Goal: Information Seeking & Learning: Learn about a topic

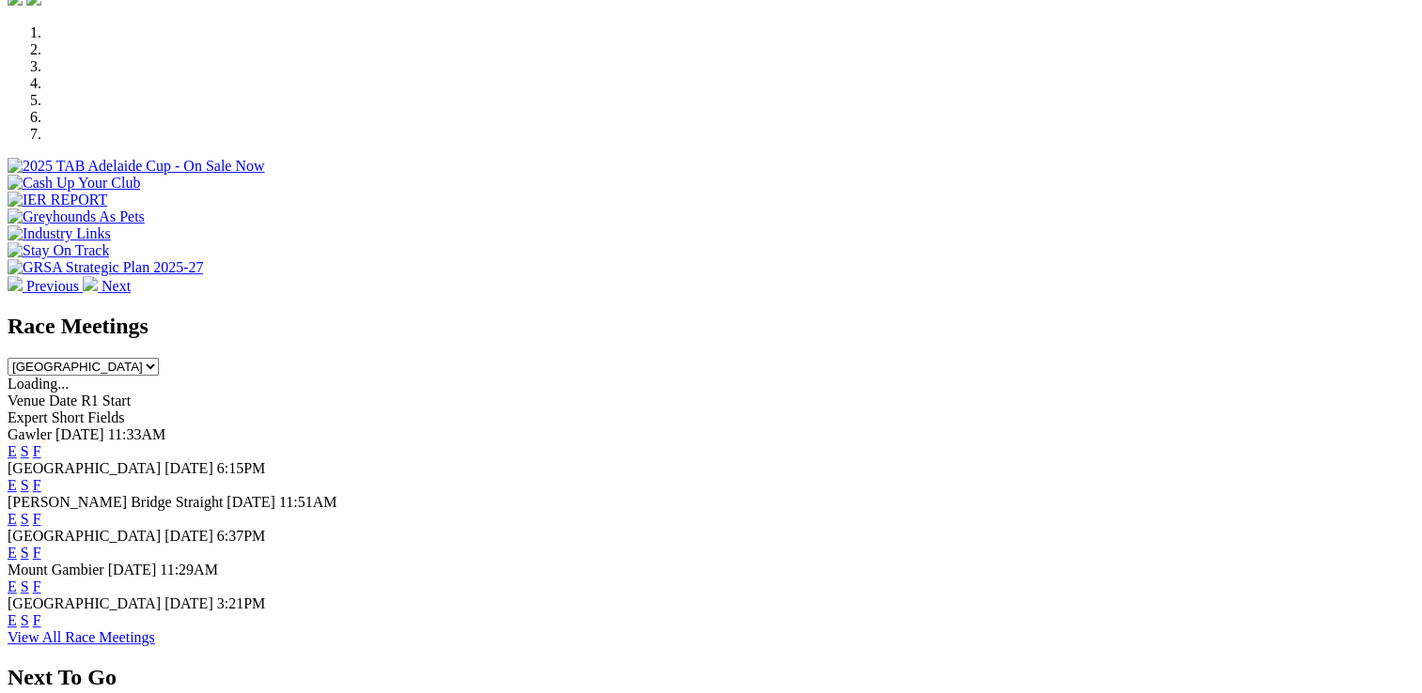
scroll to position [752, 0]
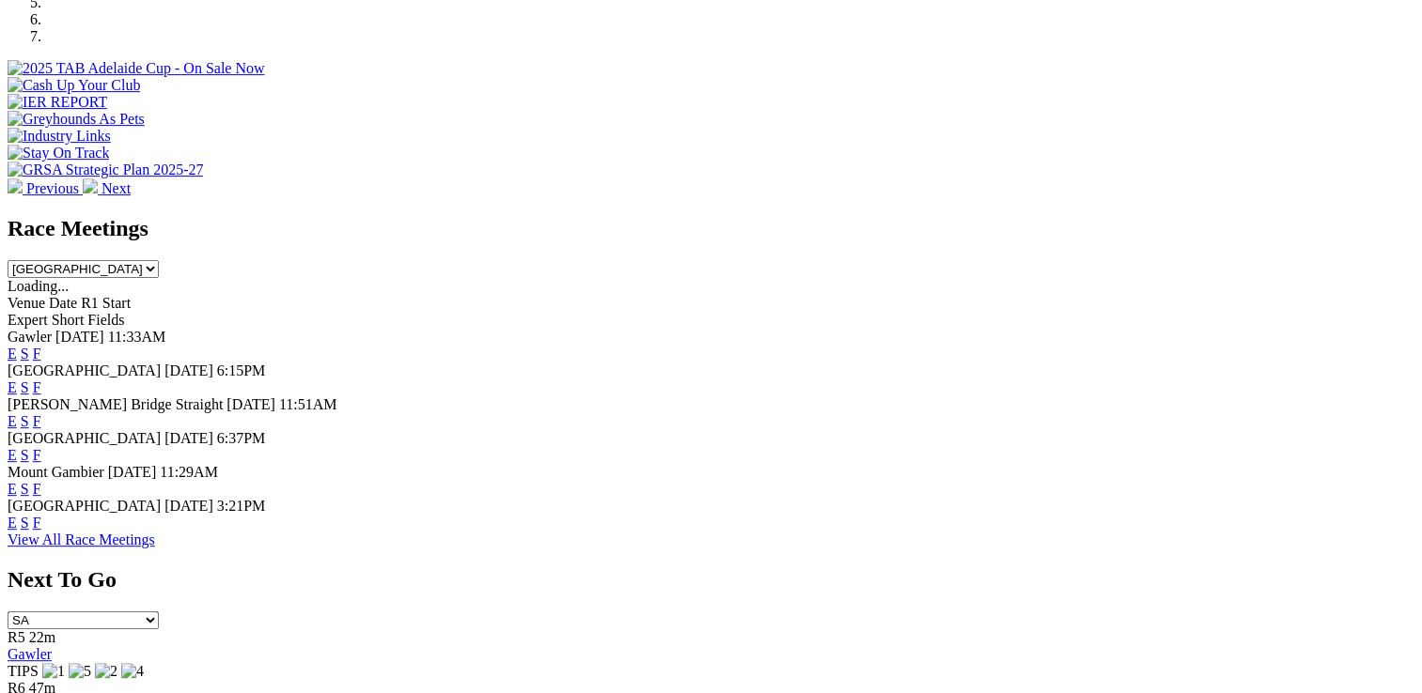
click at [17, 515] on link "E" at bounding box center [12, 523] width 9 height 16
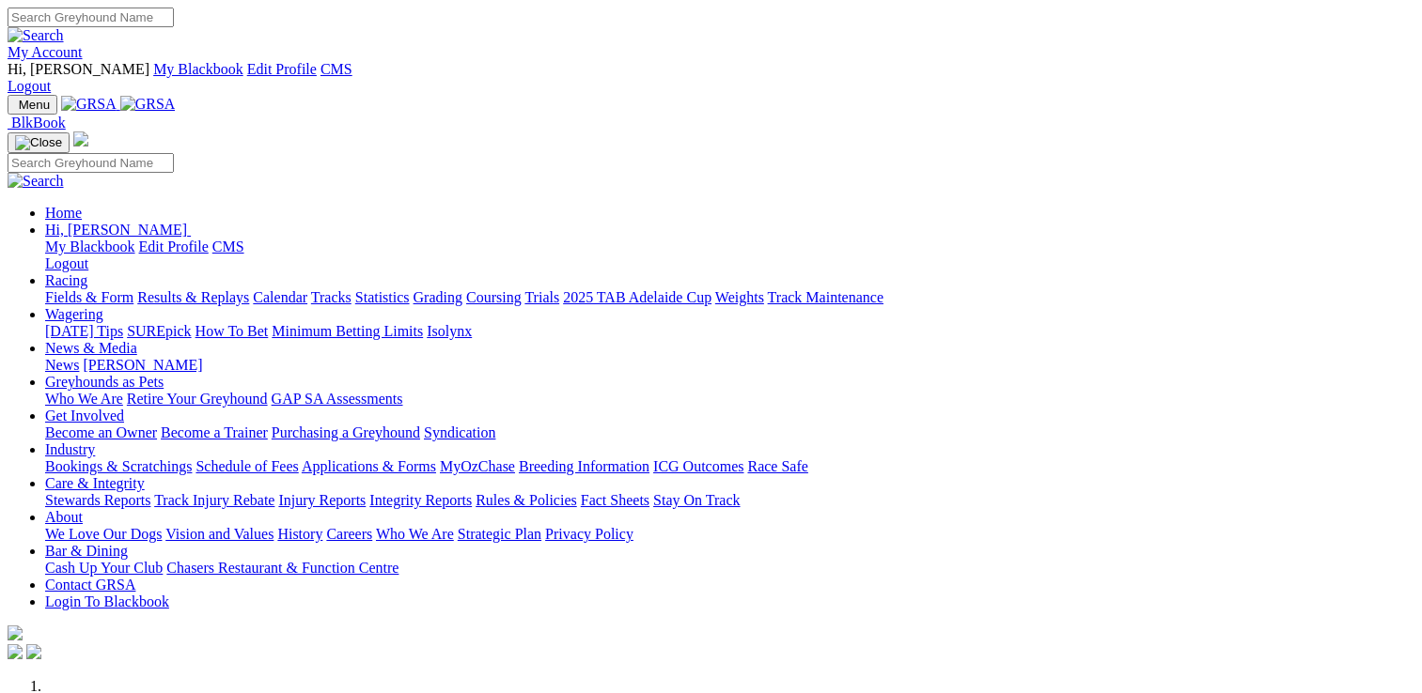
scroll to position [754, 0]
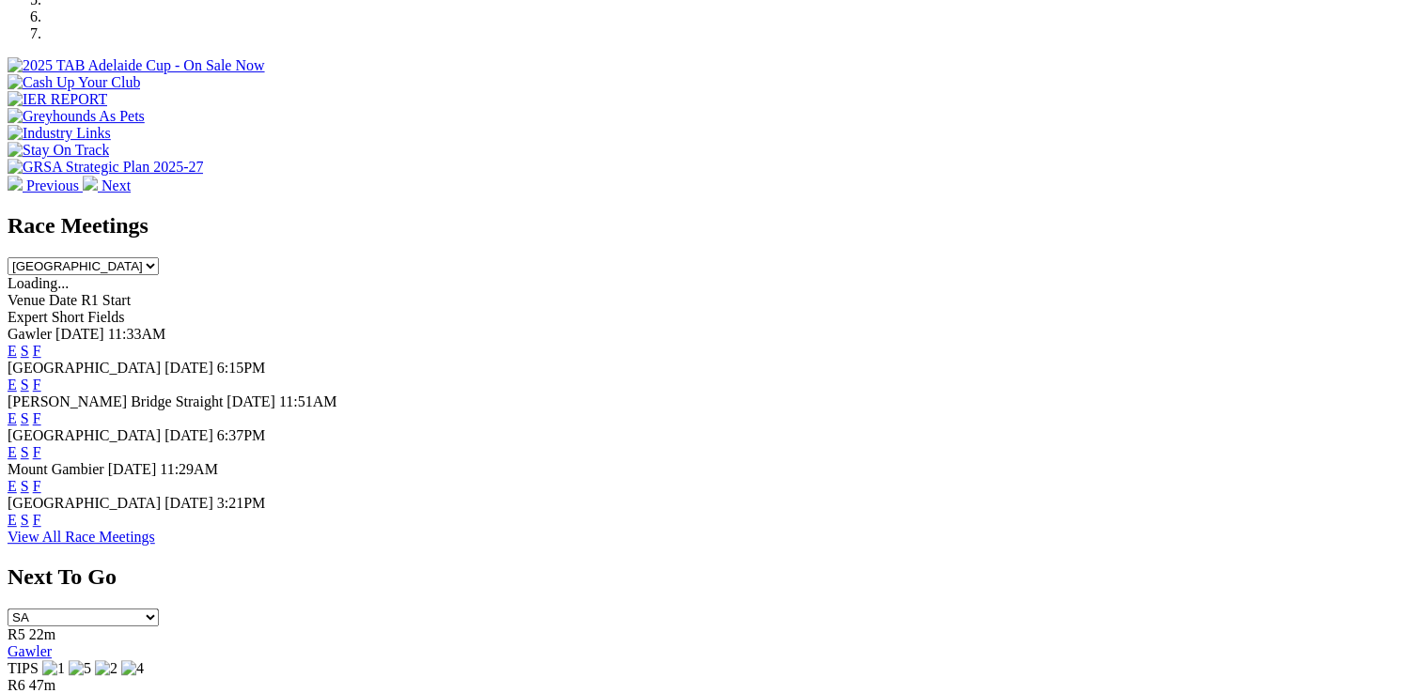
click at [17, 444] on link "E" at bounding box center [12, 452] width 9 height 16
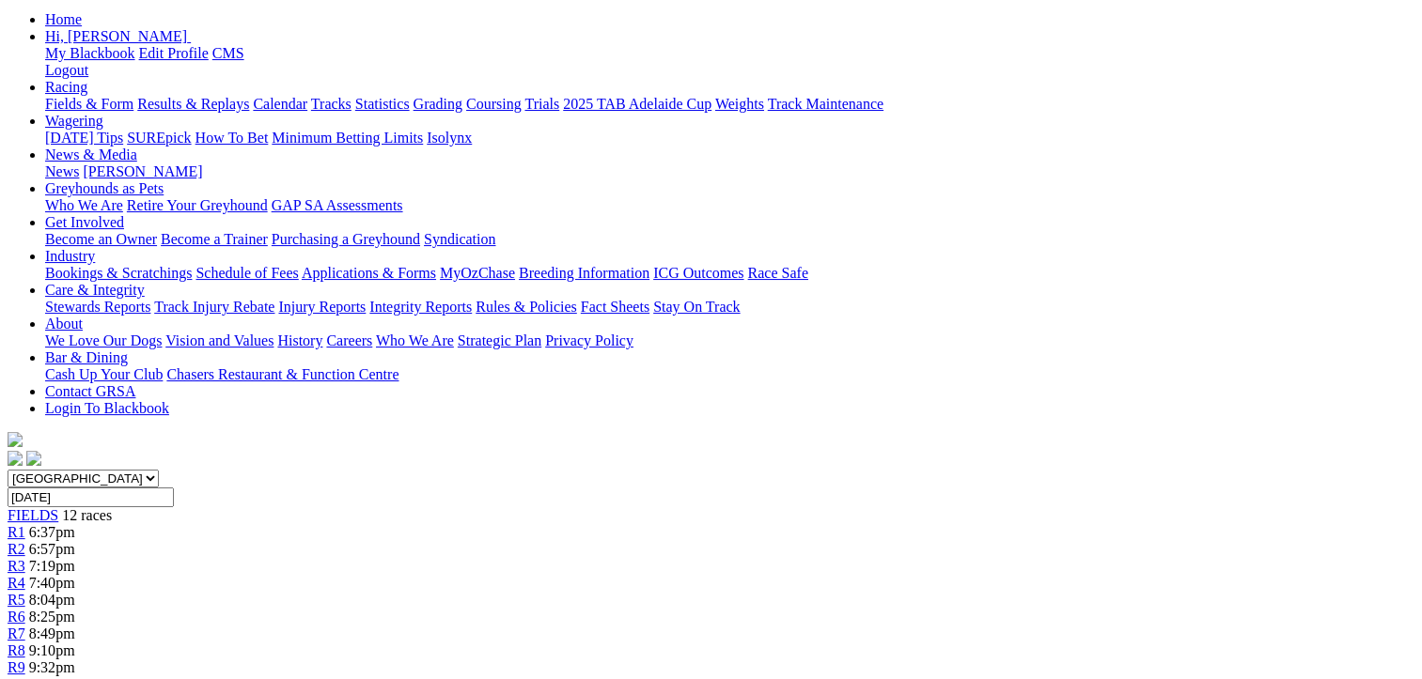
scroll to position [94, 0]
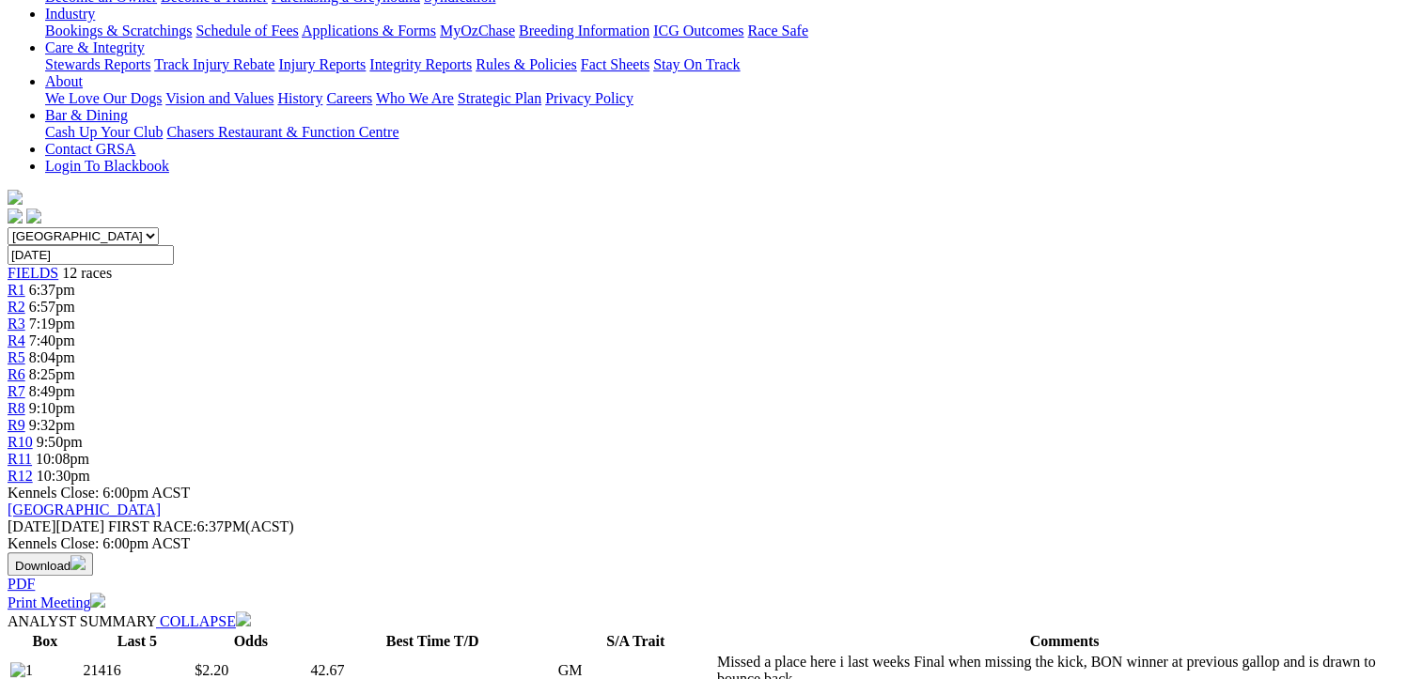
scroll to position [188, 0]
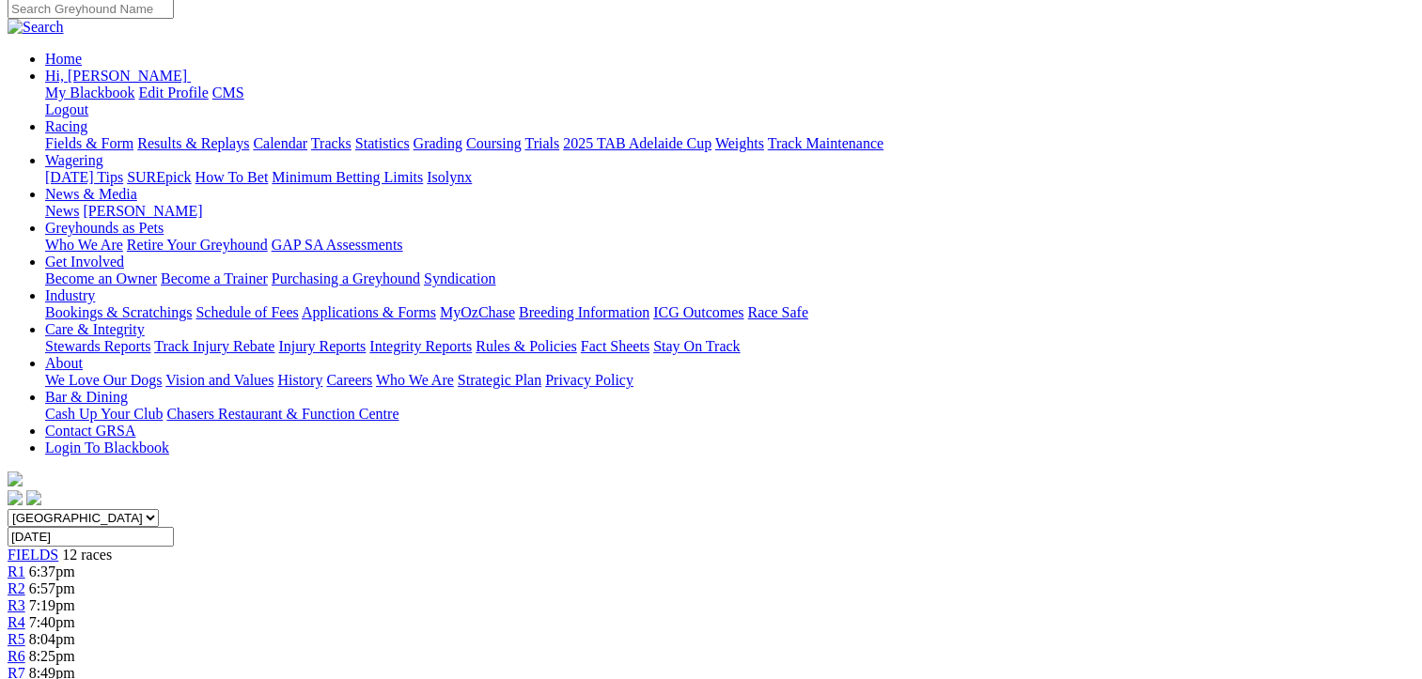
click at [25, 648] on span "R6" at bounding box center [17, 656] width 18 height 16
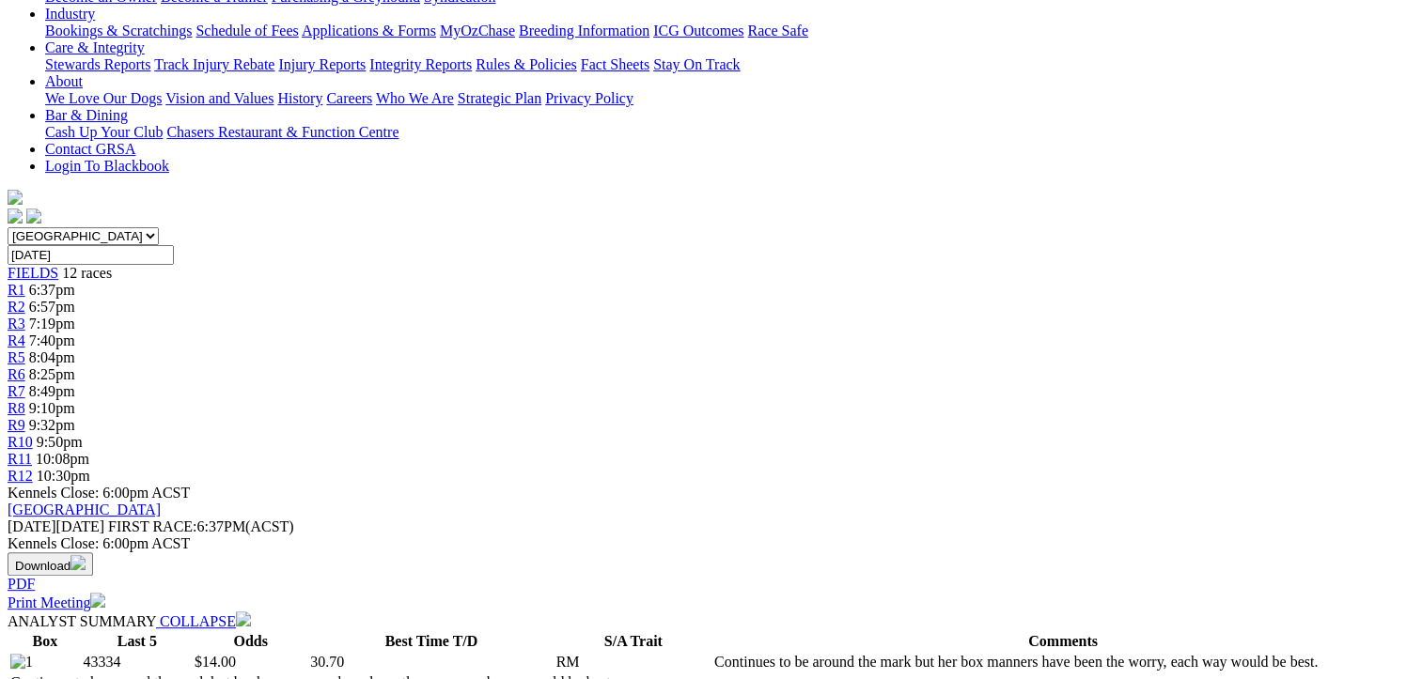
scroll to position [94, 0]
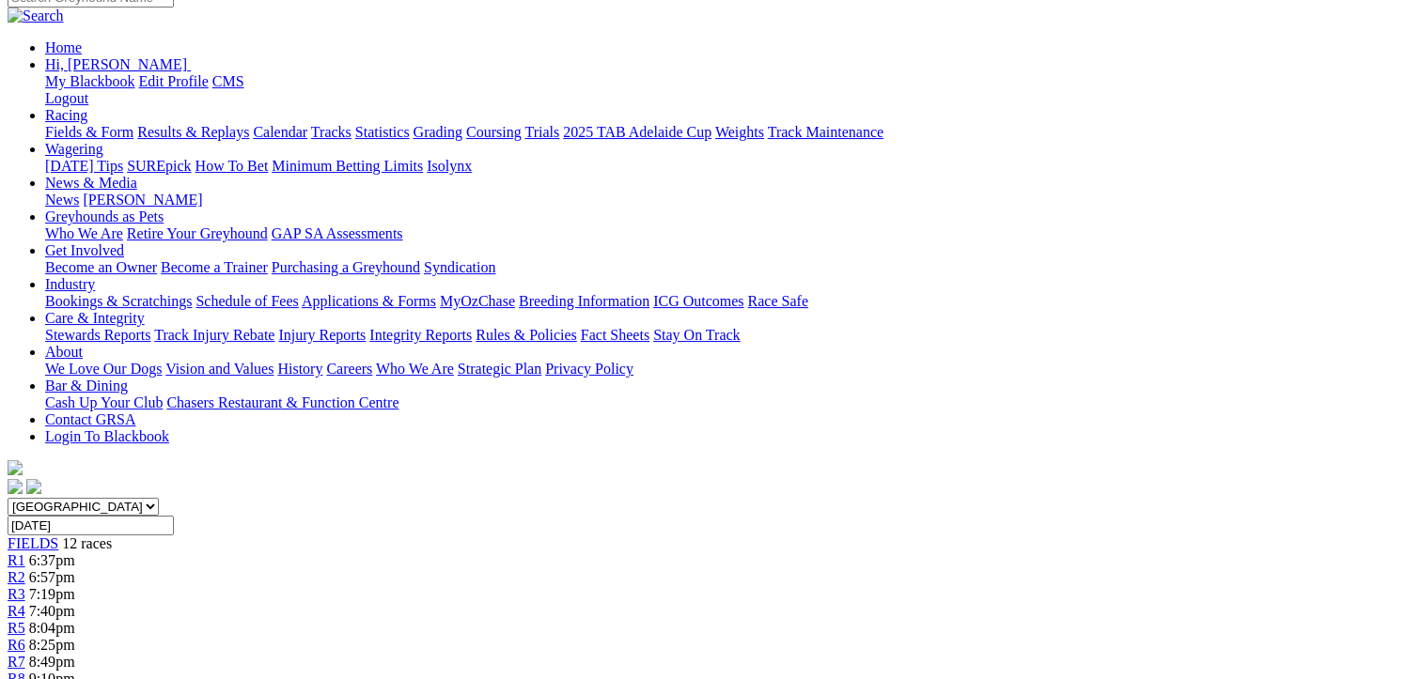
scroll to position [188, 0]
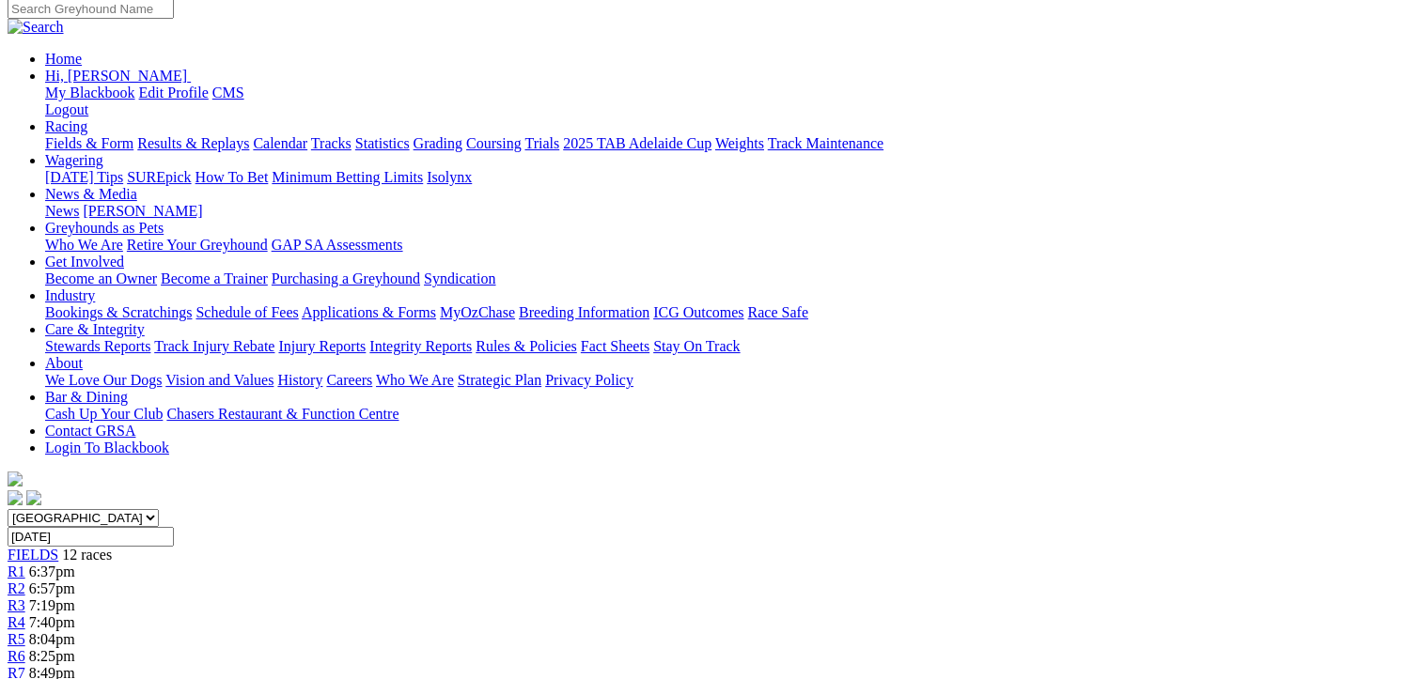
click at [25, 678] on span "R8" at bounding box center [17, 690] width 18 height 16
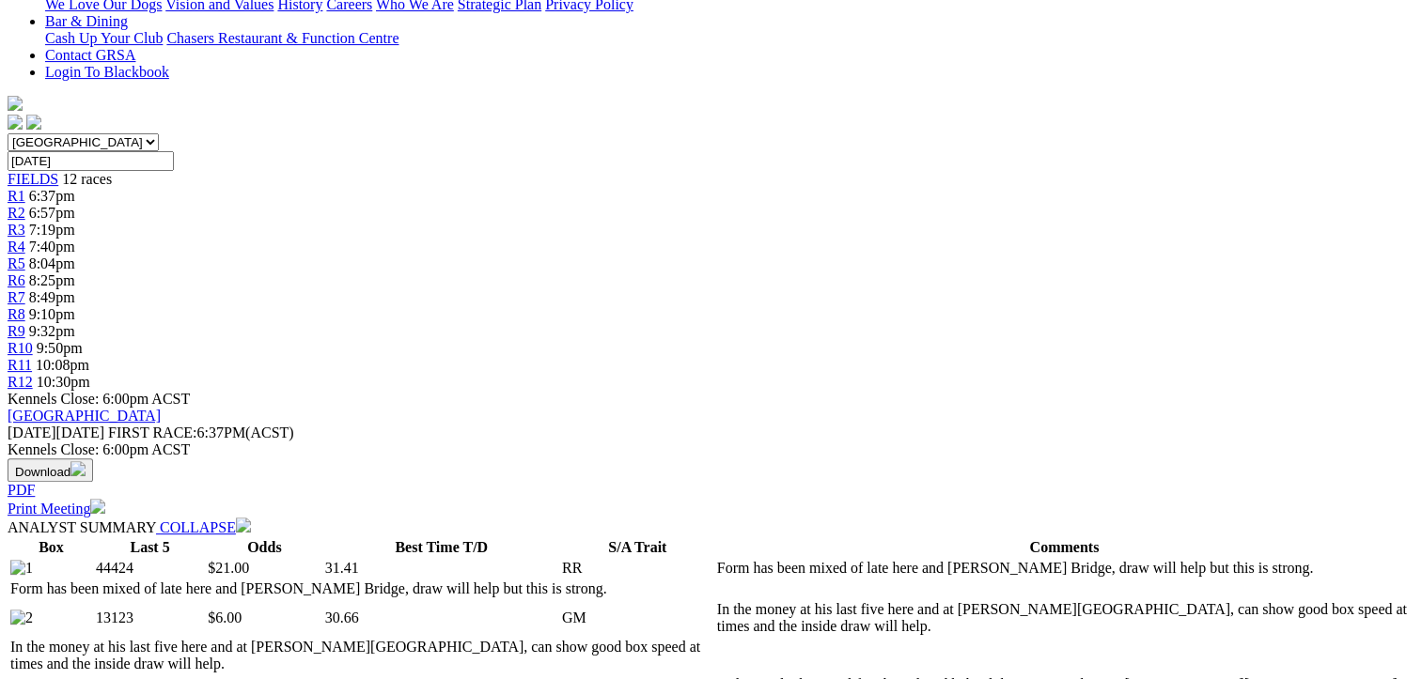
scroll to position [188, 0]
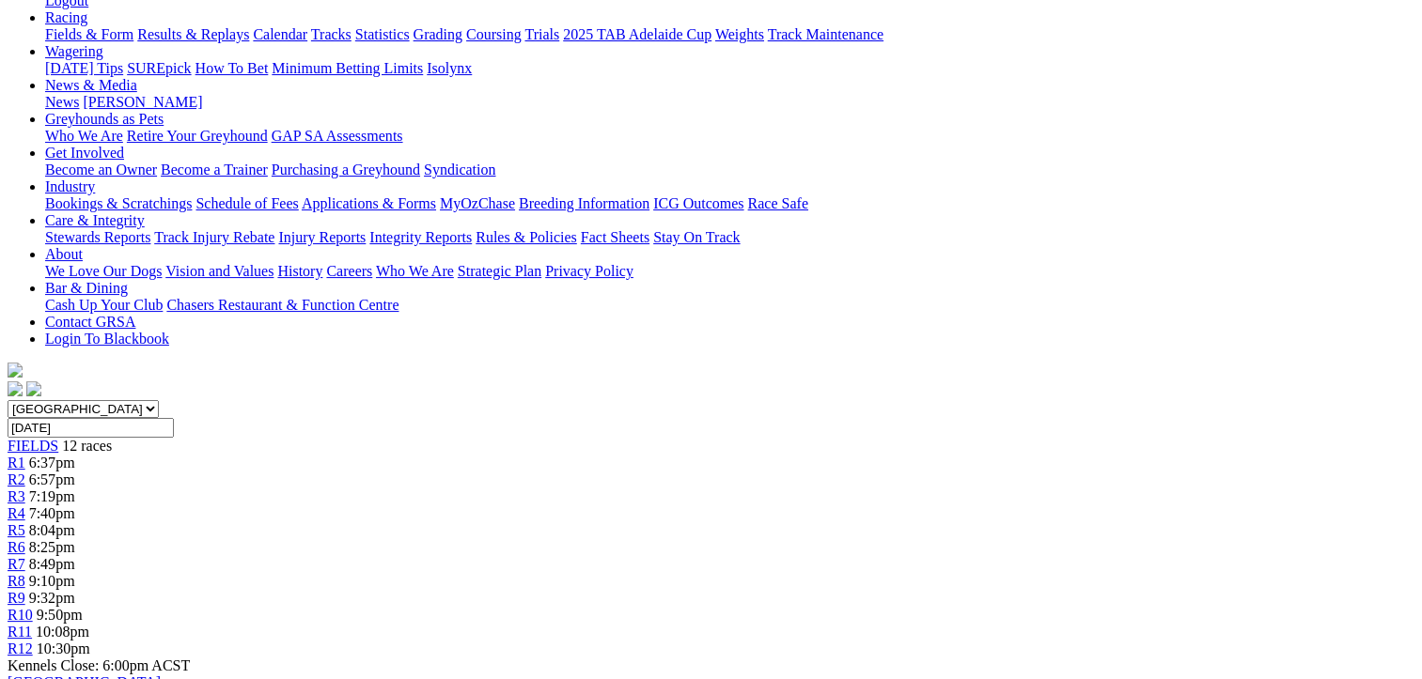
scroll to position [94, 0]
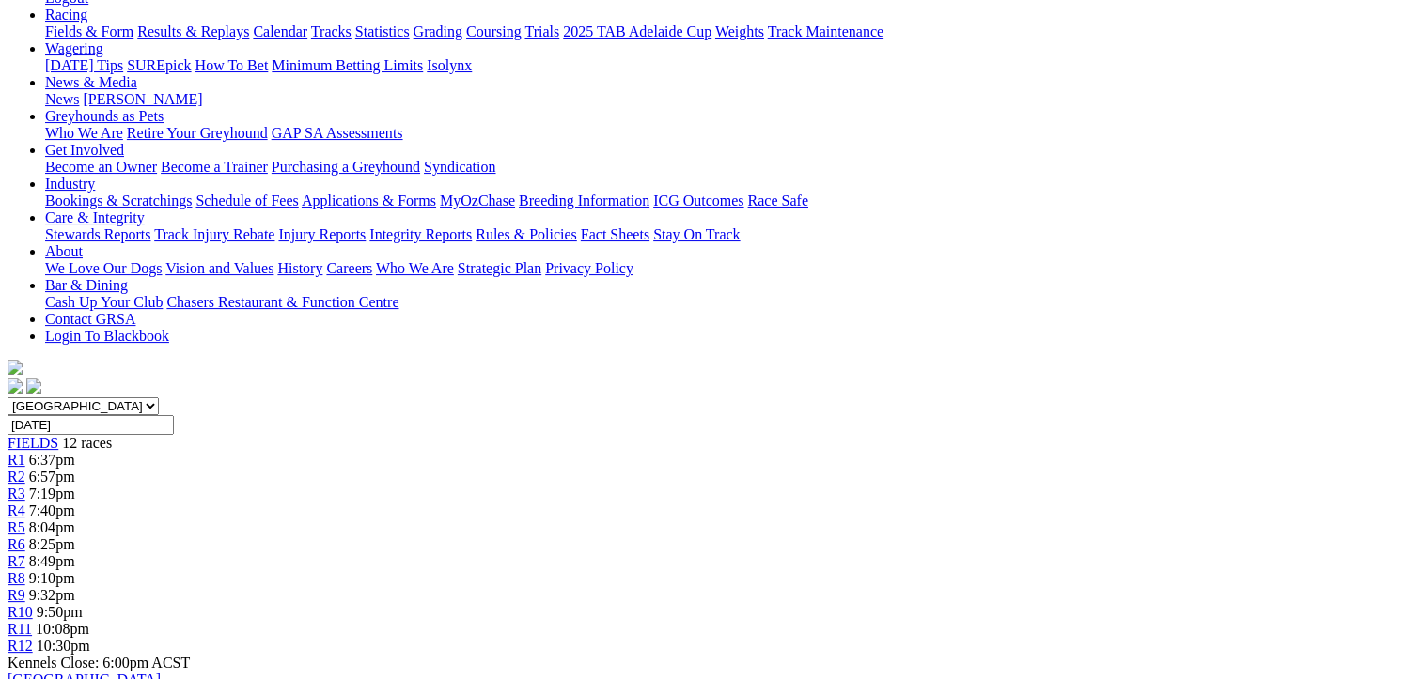
scroll to position [188, 0]
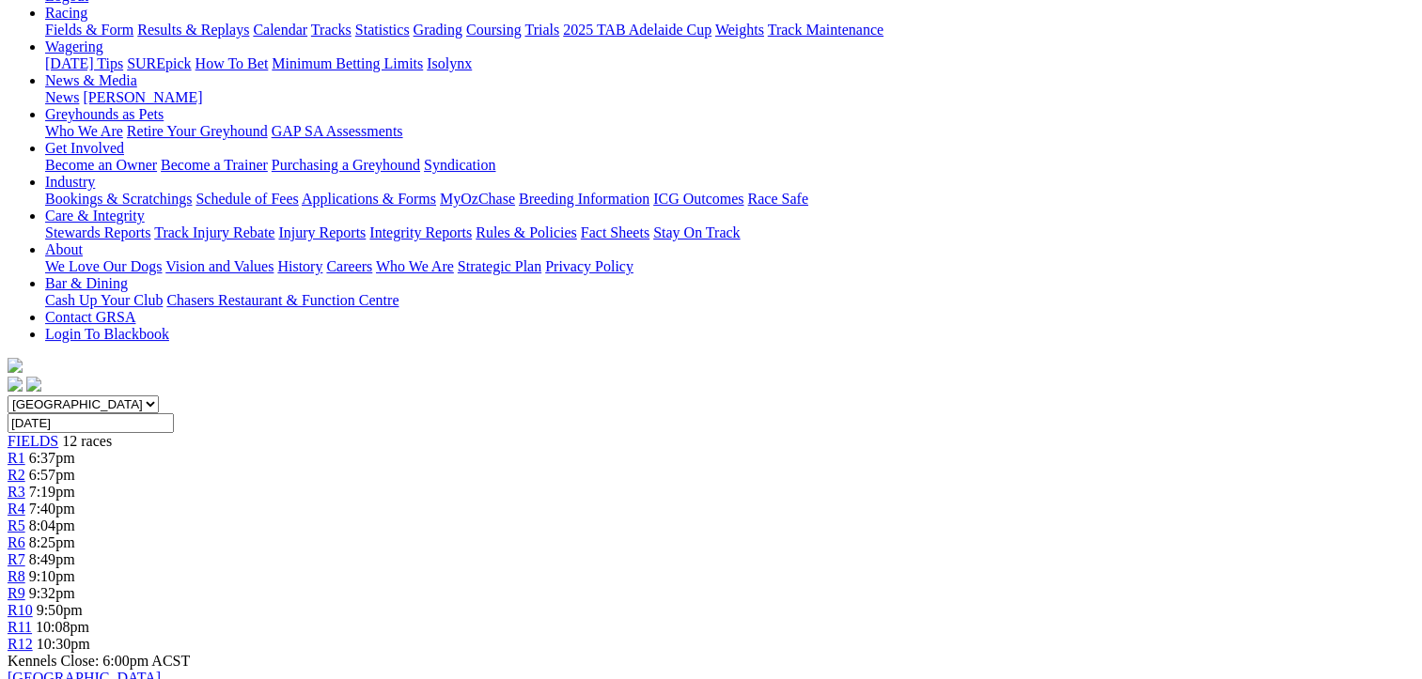
scroll to position [282, 0]
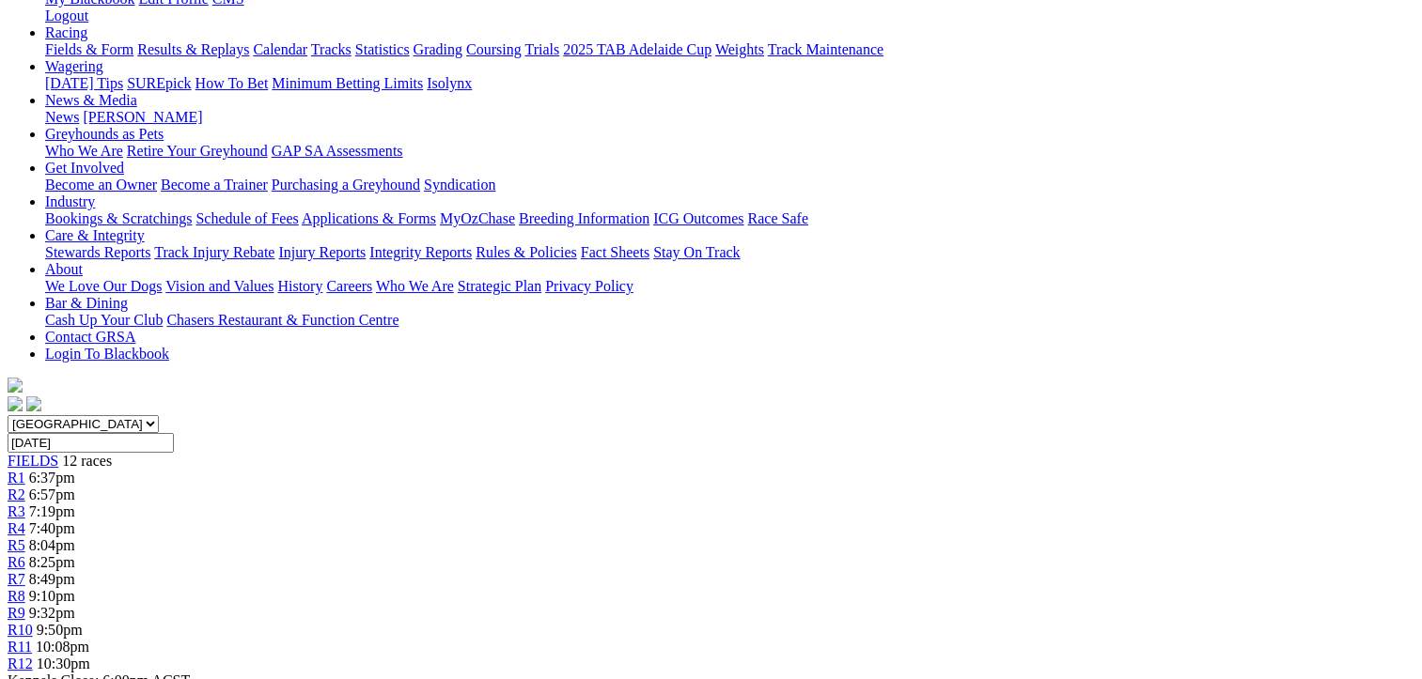
click at [1242, 656] on div "R12 10:30pm" at bounding box center [711, 664] width 1407 height 17
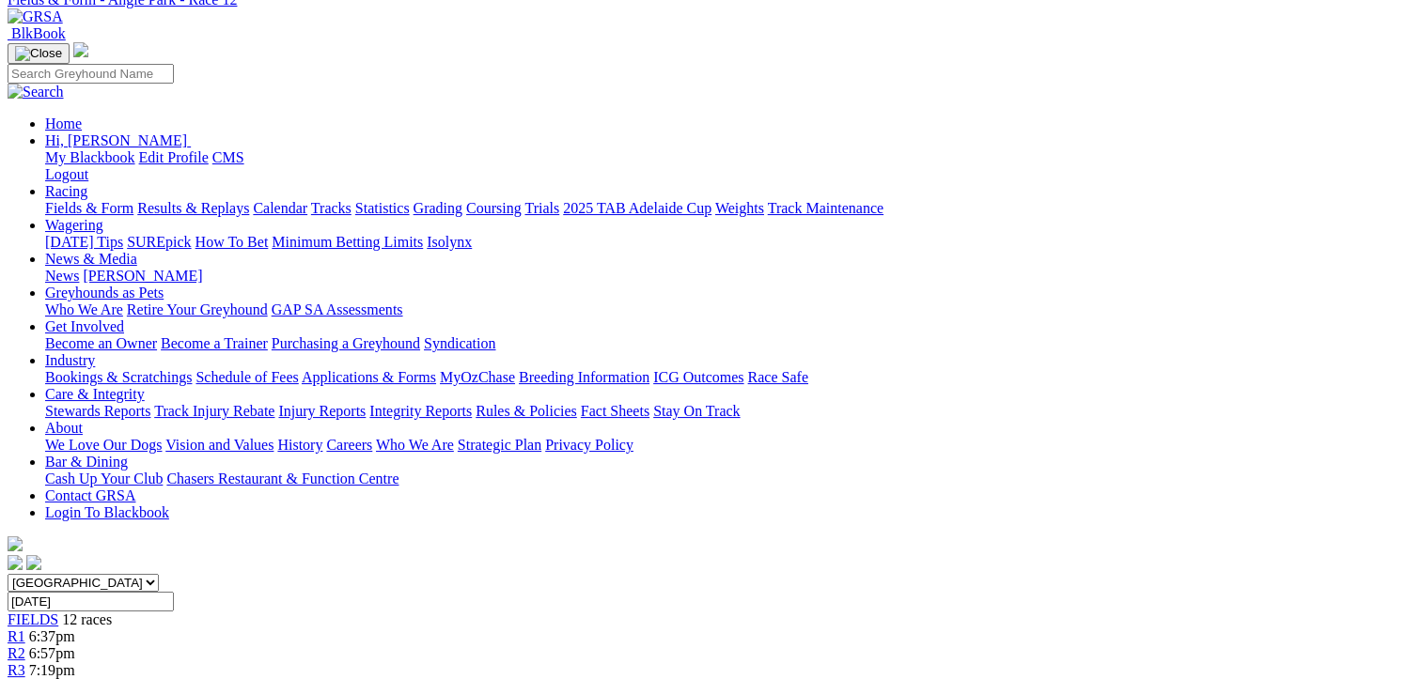
scroll to position [94, 0]
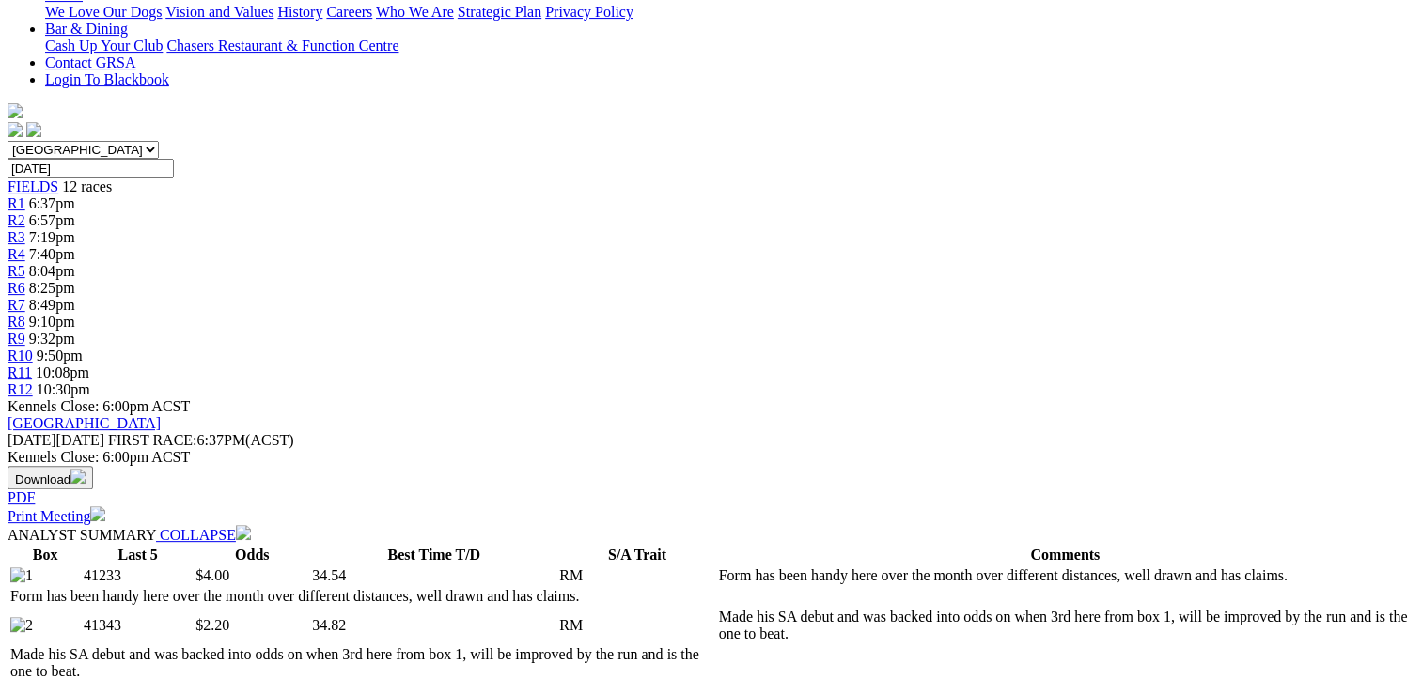
scroll to position [564, 0]
